Goal: Check status: Check status

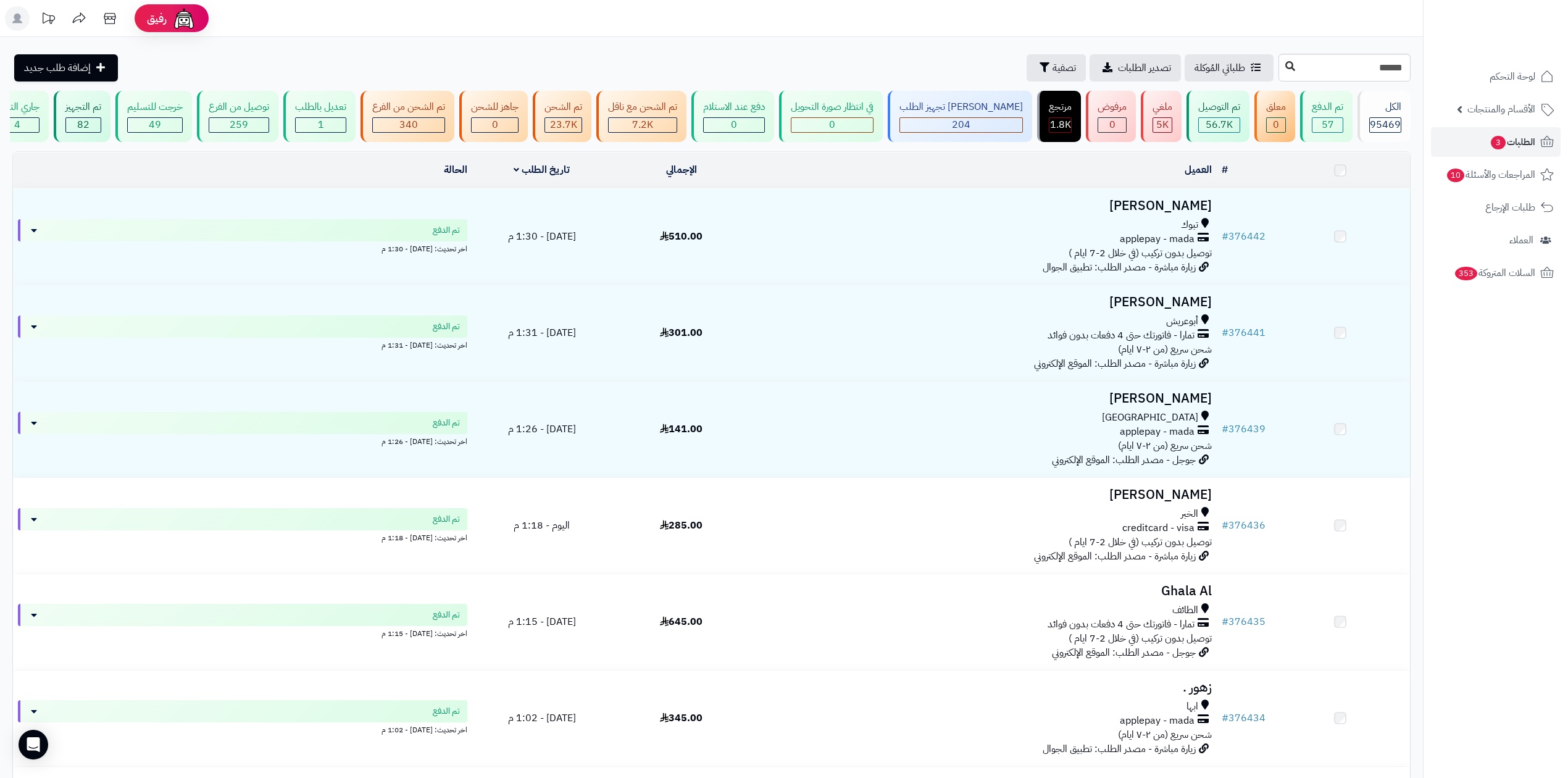
type input "******"
click at [1281, 66] on button at bounding box center [1290, 66] width 19 height 24
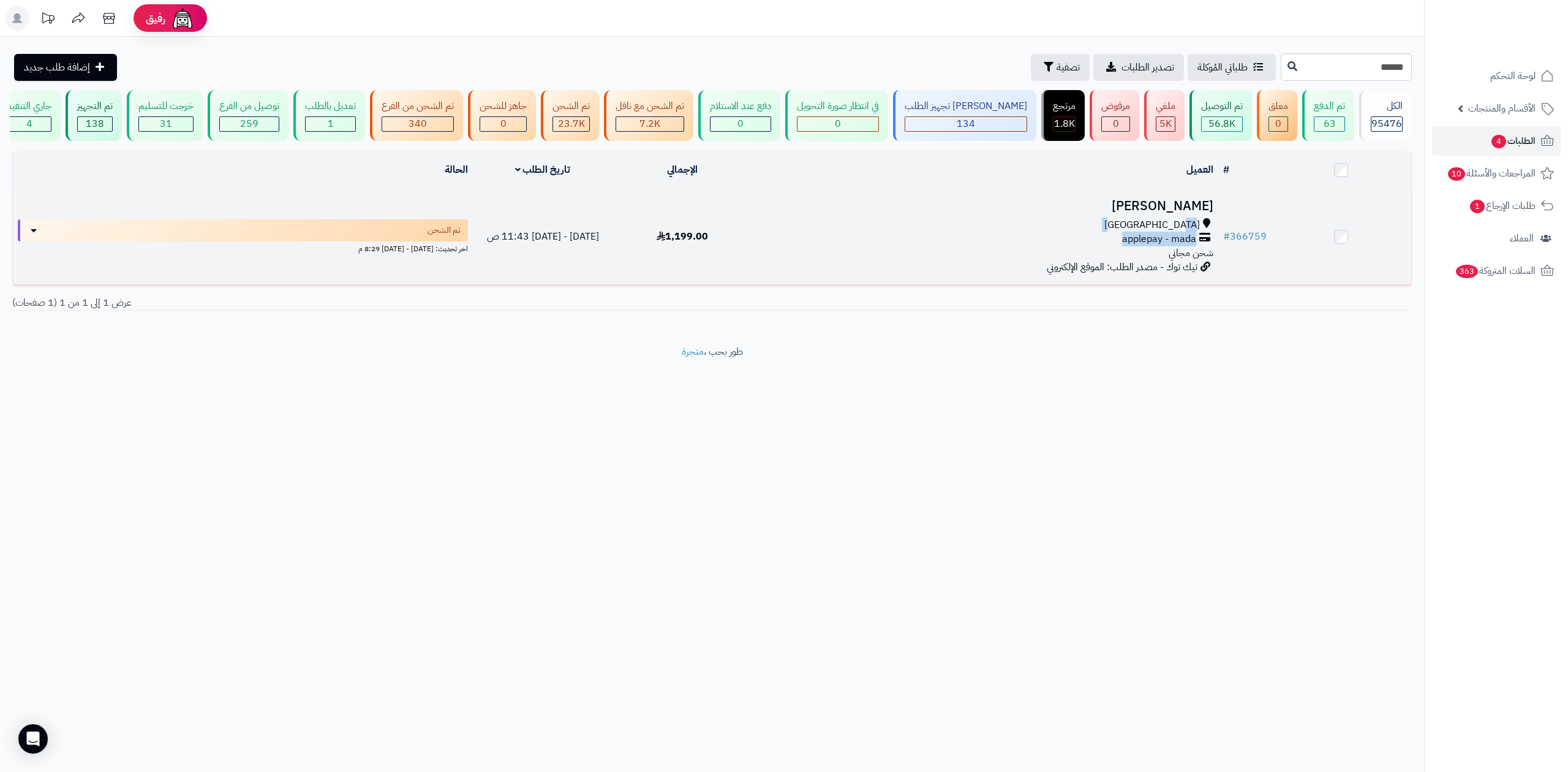
click at [1116, 231] on div "[GEOGRAPHIC_DATA] applepay - mada شحن مجاني" at bounding box center [985, 239] width 455 height 42
